Goal: Register for event/course

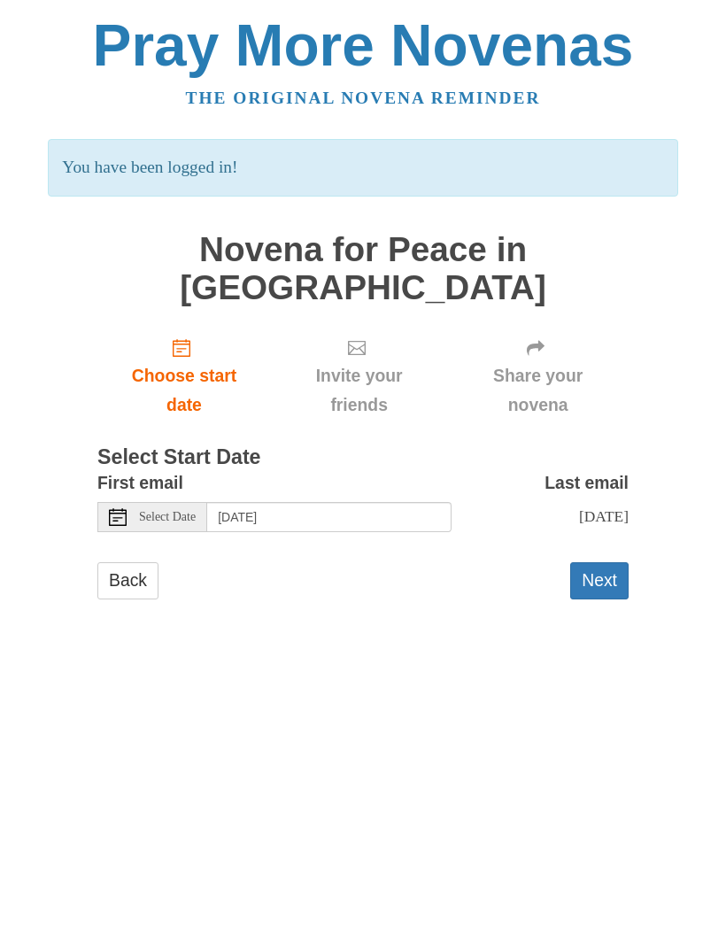
click at [606, 562] on button "Next" at bounding box center [599, 580] width 58 height 36
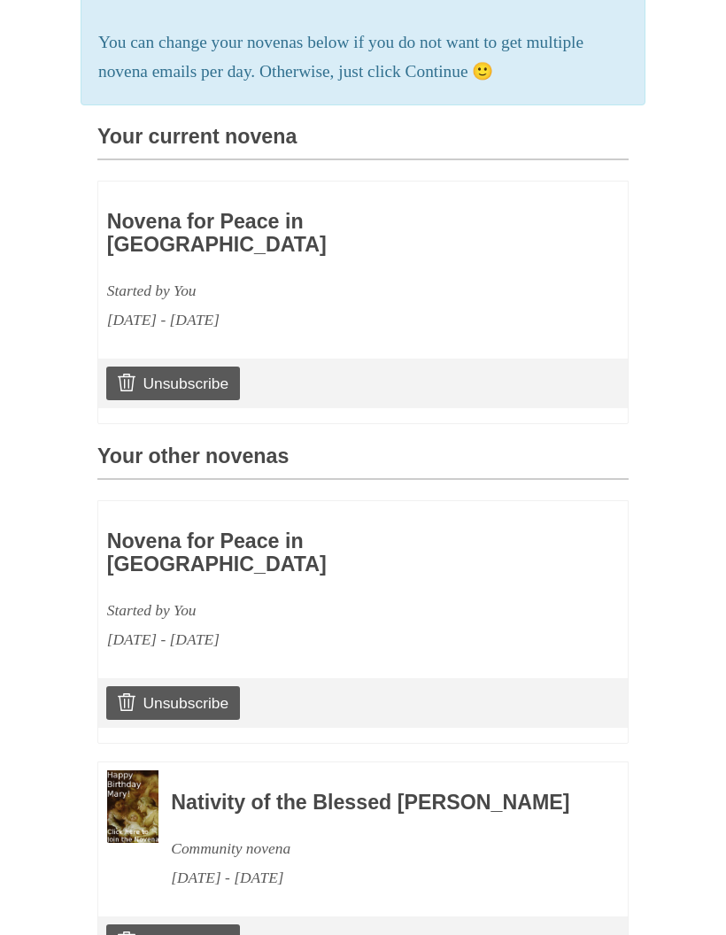
scroll to position [412, 0]
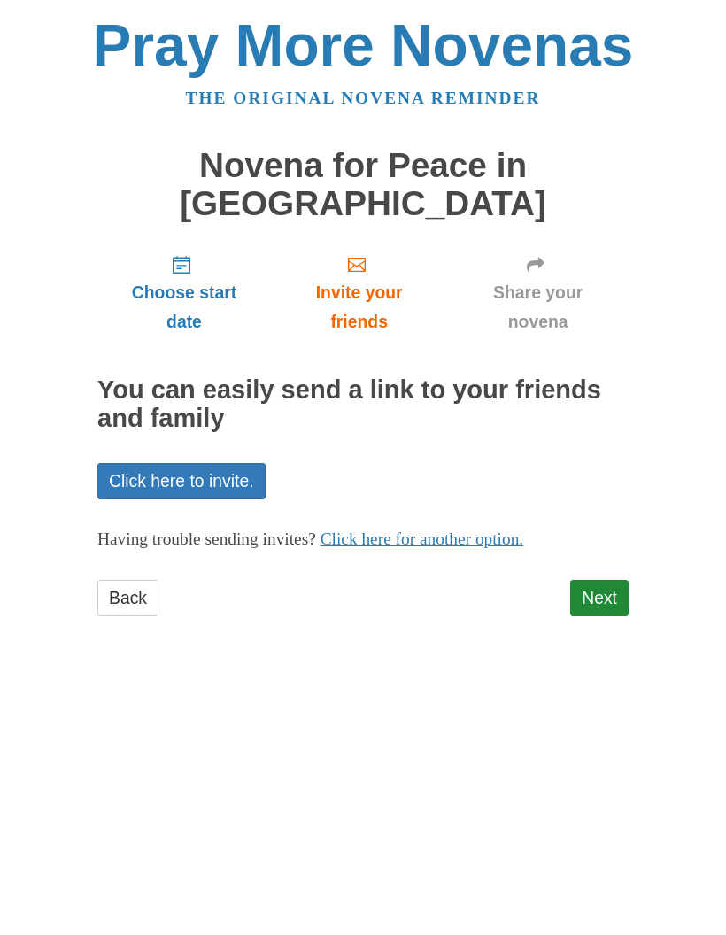
click at [606, 580] on link "Next" at bounding box center [599, 598] width 58 height 36
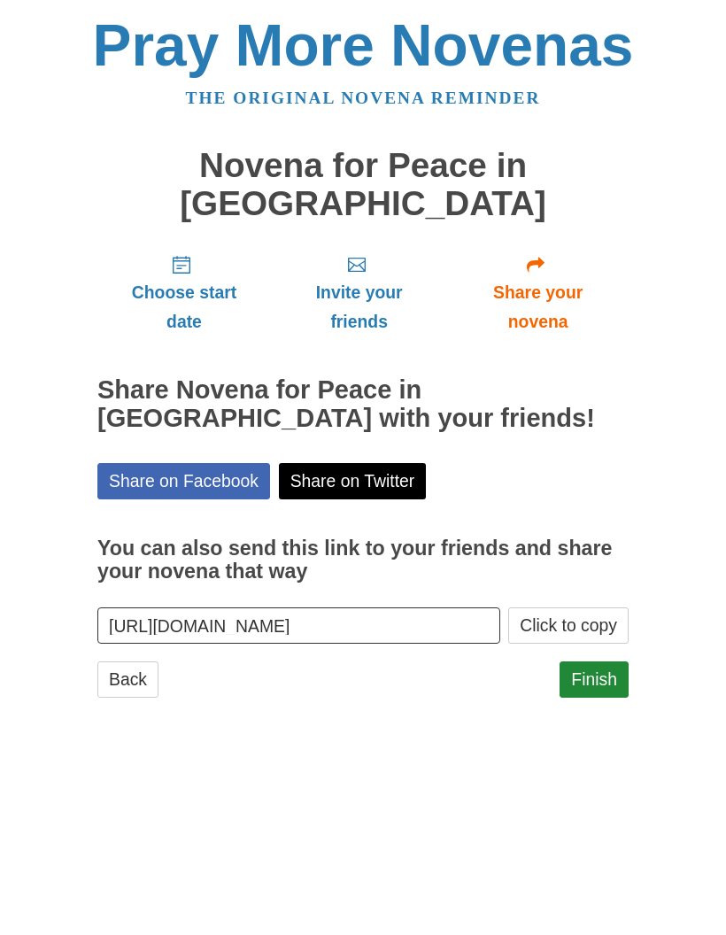
click at [597, 661] on link "Finish" at bounding box center [593, 679] width 69 height 36
